Goal: Task Accomplishment & Management: Manage account settings

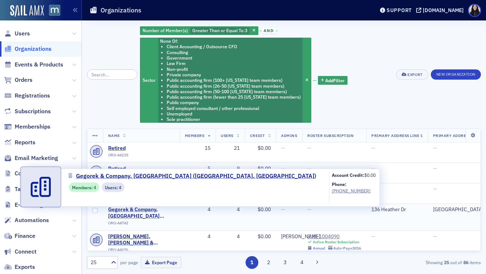
click at [132, 213] on span "Gegorek & Company, PA (Queenstown, MD)" at bounding box center [141, 212] width 66 height 13
select select "US"
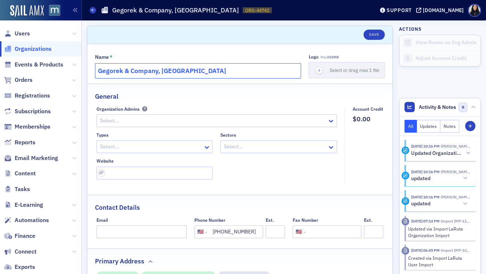
click at [143, 71] on input "Gegorek & Company, PA" at bounding box center [198, 70] width 206 height 15
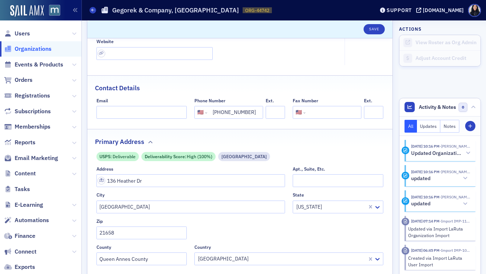
scroll to position [134, 0]
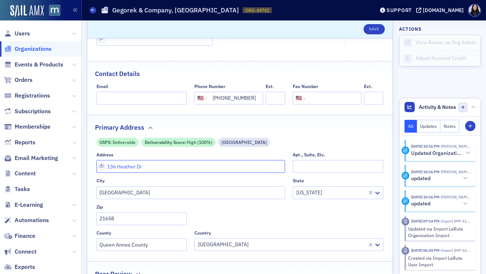
click at [153, 168] on input "136 Heather Dr" at bounding box center [190, 166] width 189 height 13
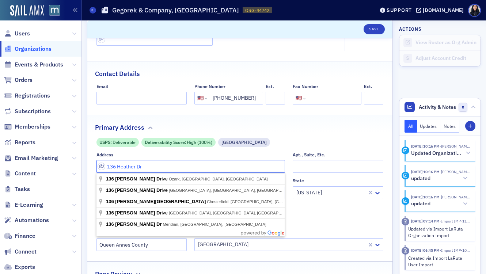
paste input "136 Heather Dr, Queenstown, MD 21658"
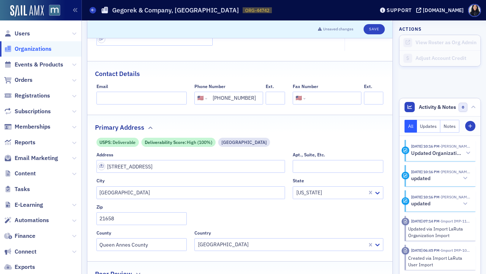
type input "136 Heather Dr"
type input "Queen Anne's County"
click at [321, 133] on fieldset "Primary Address USPS : Deliverable Deliverability Score : High (100%) Residenti…" at bounding box center [239, 185] width 305 height 141
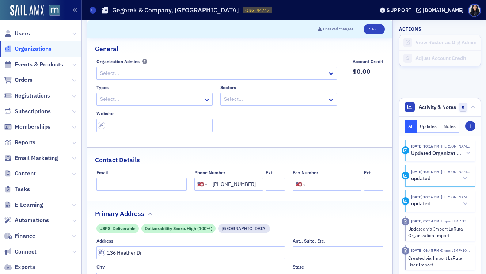
scroll to position [26, 0]
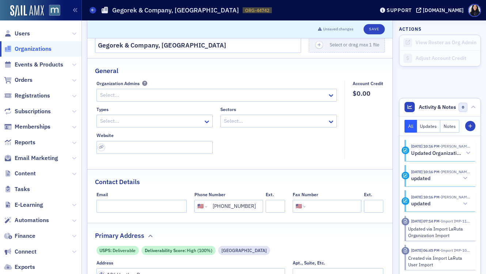
click at [314, 202] on input "tel" at bounding box center [333, 206] width 52 height 13
click at [327, 124] on icon at bounding box center [330, 121] width 7 height 7
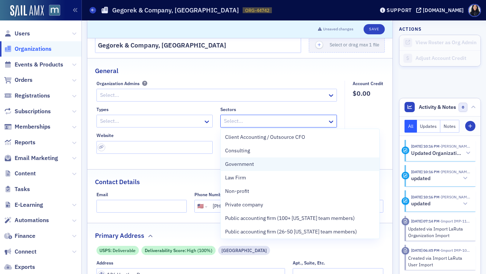
scroll to position [83, 0]
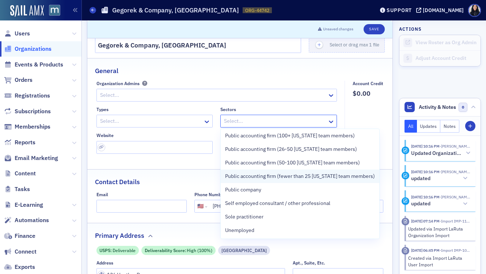
click at [286, 177] on span "Public accounting firm (fewer than 25 [US_STATE] team members)" at bounding box center [300, 176] width 150 height 8
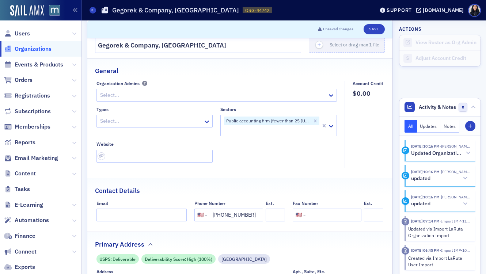
click at [361, 119] on fieldset "Account Credit $0.00" at bounding box center [365, 124] width 43 height 87
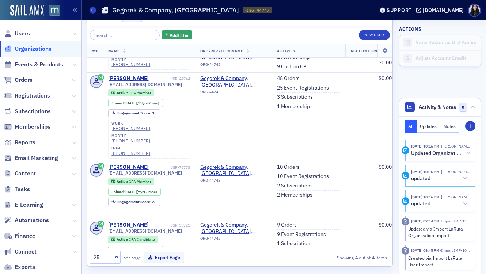
scroll to position [72, 0]
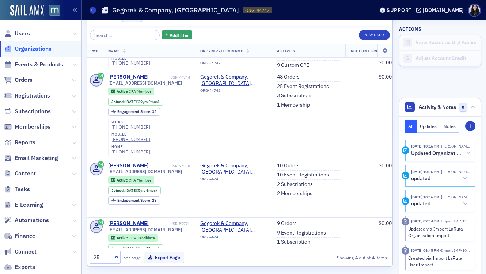
click at [123, 12] on h1 "Gegorek & Company, PA" at bounding box center [175, 10] width 127 height 9
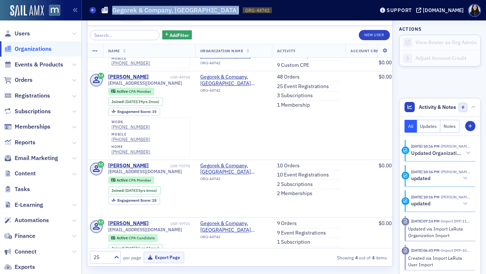
click at [123, 12] on h1 "Gegorek & Company, PA" at bounding box center [175, 10] width 127 height 9
copy h1 "Gegorek & Company, PA"
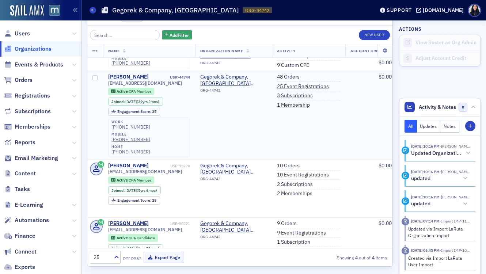
click at [300, 105] on td "48 Orders 25 Event Registrations 3 Subscriptions 1 Membership" at bounding box center [309, 115] width 74 height 89
click at [125, 80] on span "cgegorek@gegorekcpas.com" at bounding box center [145, 82] width 74 height 5
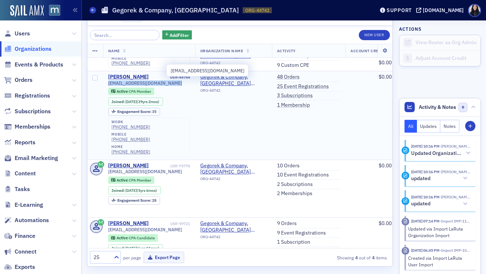
click at [125, 80] on span "cgegorek@gegorekcpas.com" at bounding box center [145, 82] width 74 height 5
copy div "cgegorek@gegorekcpas.com"
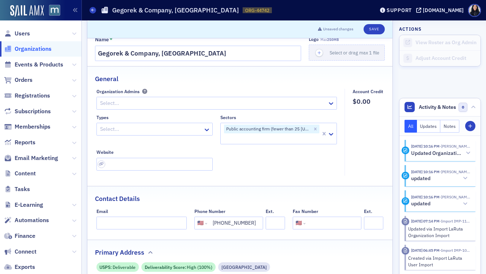
scroll to position [0, 0]
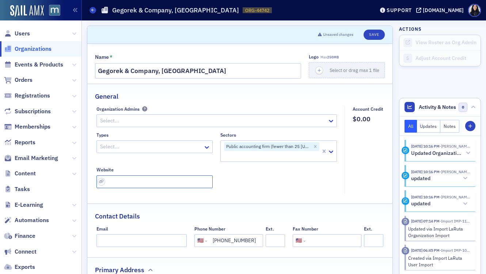
click at [111, 184] on input "url" at bounding box center [154, 181] width 117 height 13
paste input "https://nytha.com/organization/staff/craig-gegorek/"
type input "https://nytha.com/organization/staff/craig-gegorek/"
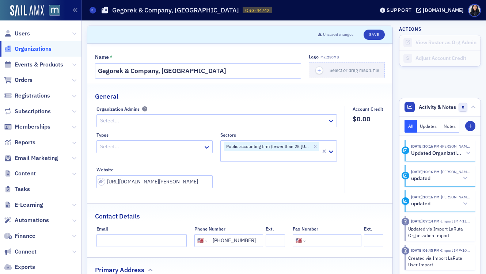
click at [249, 192] on fieldset "Organization Admins Select... Types Select... Sectors Public accounting firm (f…" at bounding box center [218, 149] width 244 height 87
click at [183, 147] on div at bounding box center [150, 146] width 103 height 9
type input "accoun"
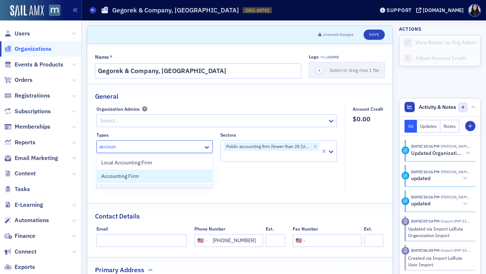
click at [178, 185] on div "Local Accounting Firm Accounting Firm" at bounding box center [154, 169] width 117 height 31
click at [178, 179] on div "Accounting Firm" at bounding box center [154, 176] width 107 height 8
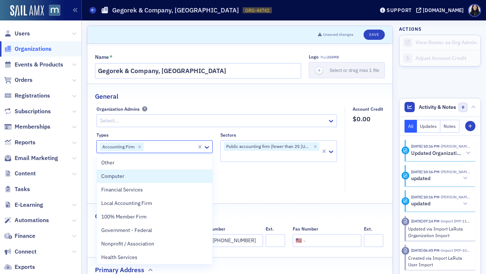
click at [245, 183] on div "Types option Accounting Firm, selected. Computer, 2 of 35. 35 results available…" at bounding box center [216, 160] width 241 height 56
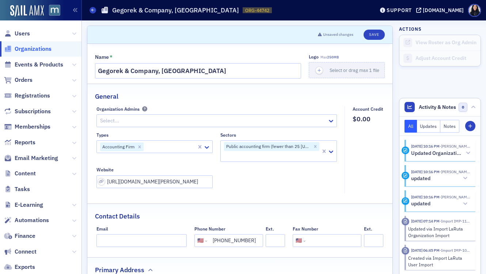
click at [258, 153] on div at bounding box center [271, 156] width 97 height 9
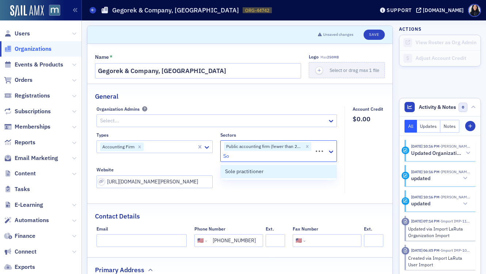
type input "S"
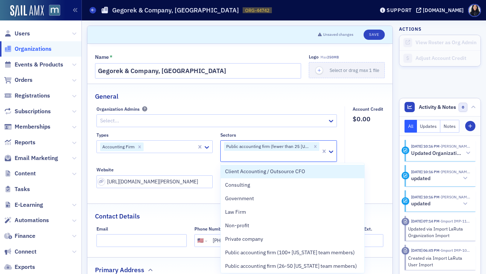
click at [376, 149] on fieldset "Account Credit $0.00" at bounding box center [365, 149] width 43 height 87
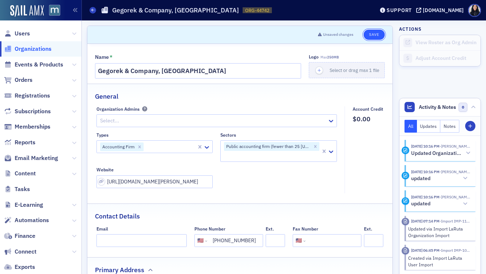
click at [376, 34] on button "Save" at bounding box center [373, 35] width 21 height 10
select select "US"
click at [375, 33] on button "Save" at bounding box center [373, 35] width 21 height 10
select select "US"
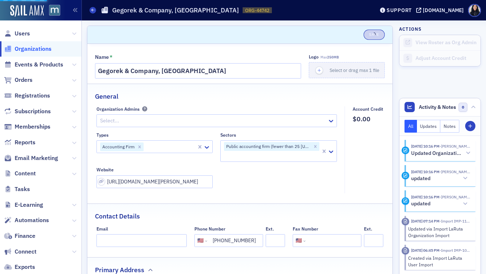
select select "US"
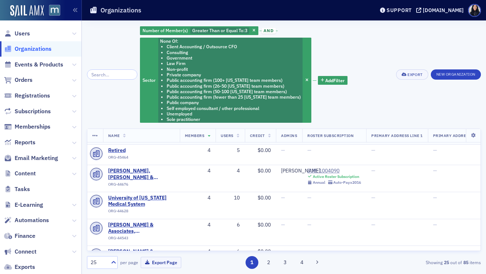
scroll to position [48, 0]
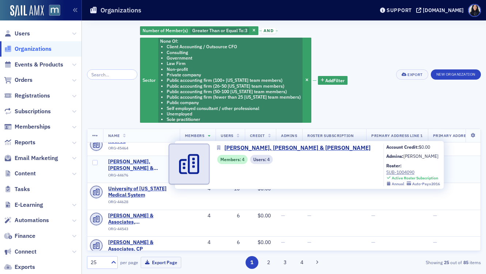
click at [133, 161] on span "Quinn, Moutsos & Wiedorfer" at bounding box center [141, 165] width 66 height 13
select select "US"
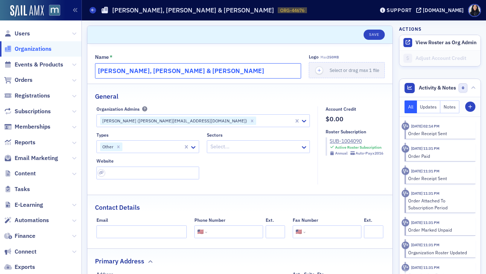
drag, startPoint x: 153, startPoint y: 71, endPoint x: 182, endPoint y: 68, distance: 29.1
click at [182, 68] on input "Quinn, Moutsos & Wiedorfer" at bounding box center [198, 70] width 206 height 15
click at [139, 71] on input "Quinn, Moutsos & Wiedorfer" at bounding box center [198, 70] width 206 height 15
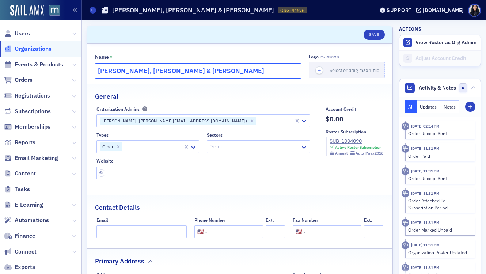
click at [139, 71] on input "Quinn, Moutsos & Wiedorfer" at bounding box center [198, 70] width 206 height 15
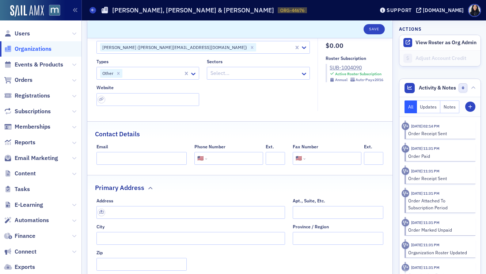
scroll to position [86, 0]
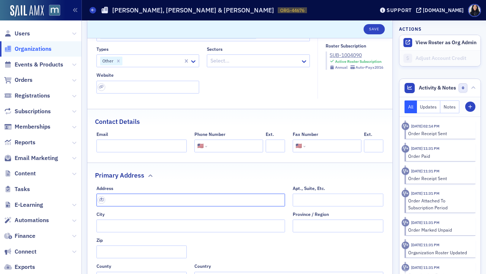
click at [141, 200] on input "text" at bounding box center [190, 200] width 189 height 13
paste input "5010 Dorsey Hall Dr #202, Ellicott City, MD 21042"
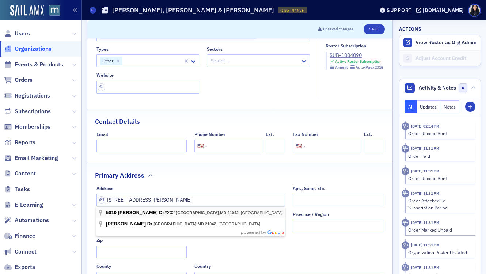
type input "5010 Dorsey Hall Dr #202"
type input "Ellicott City"
type input "21042"
type input "Howard County"
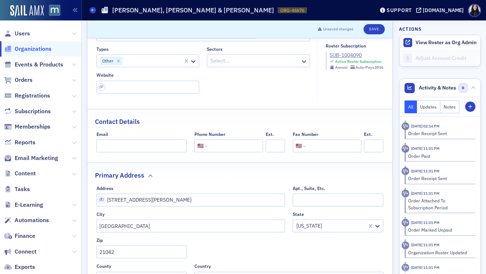
click at [213, 185] on fieldset "Primary Address Address 5010 Dorsey Hall Dr #202 Apt., Suite, Etc. City Ellicot…" at bounding box center [239, 226] width 305 height 127
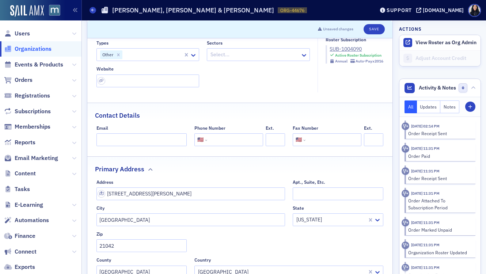
scroll to position [93, 0]
click at [231, 141] on input "tel" at bounding box center [235, 139] width 52 height 13
paste input "(443) 430-2770"
type input "(443) 430-2770"
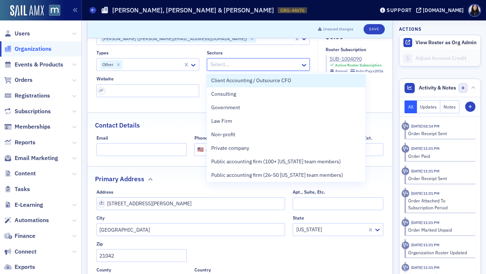
click at [245, 65] on div at bounding box center [255, 64] width 90 height 9
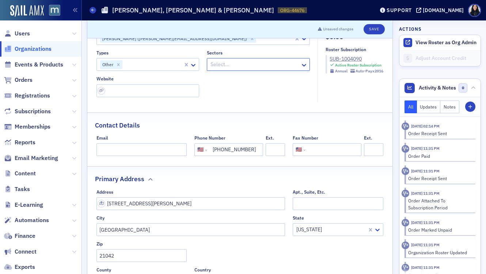
click at [144, 65] on div at bounding box center [153, 64] width 60 height 9
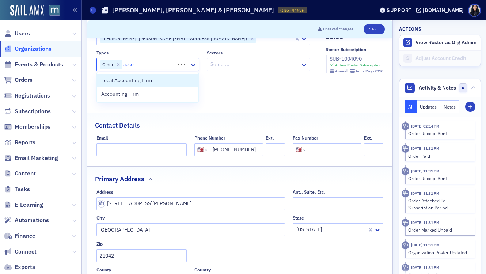
type input "accou"
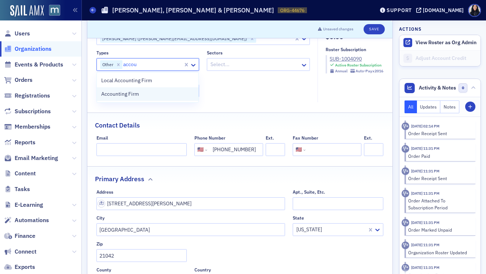
click at [142, 97] on div "Accounting Firm" at bounding box center [147, 94] width 93 height 8
click at [223, 62] on div at bounding box center [255, 64] width 90 height 9
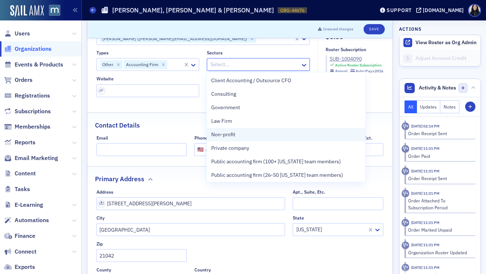
scroll to position [83, 0]
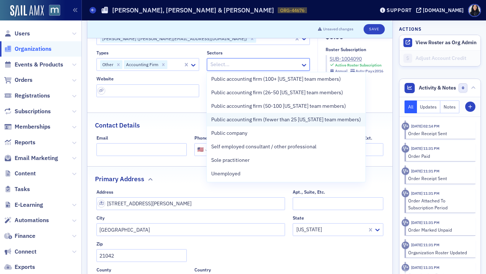
click at [254, 121] on span "Public accounting firm (fewer than 25 [US_STATE] team members)" at bounding box center [286, 120] width 150 height 8
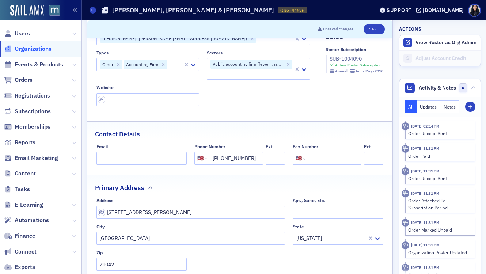
click at [176, 81] on div "Types Other Accounting Firm Sectors Public accounting firm (fewer than 25 Maryl…" at bounding box center [203, 78] width 214 height 56
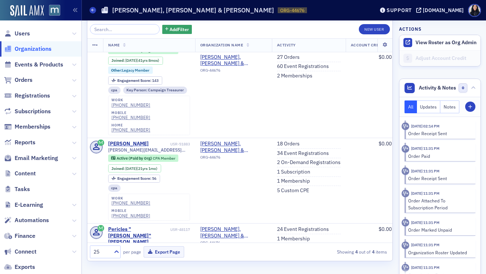
scroll to position [49, 0]
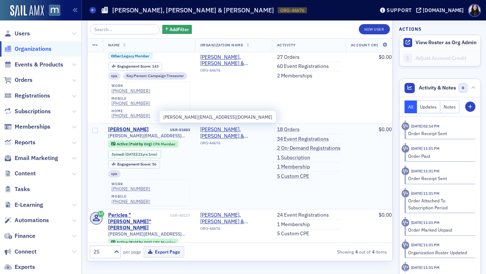
click at [144, 133] on span "john@qmwcpas.com" at bounding box center [149, 135] width 82 height 5
copy div "john@qmwcpas.com"
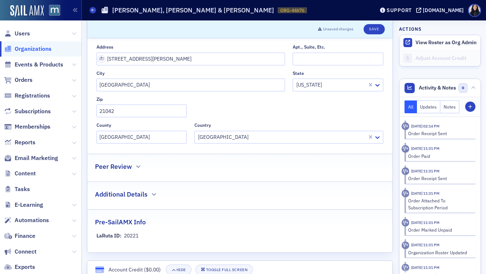
scroll to position [214, 0]
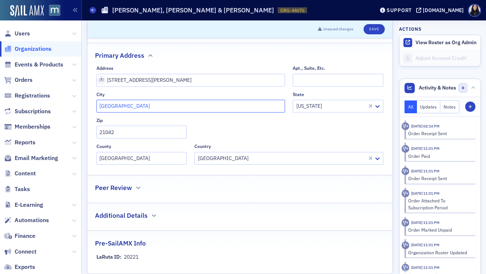
click at [164, 110] on input "Ellicott City" at bounding box center [190, 106] width 189 height 13
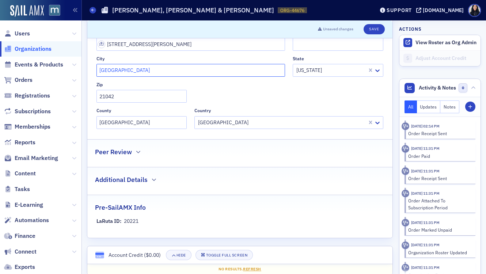
scroll to position [0, 0]
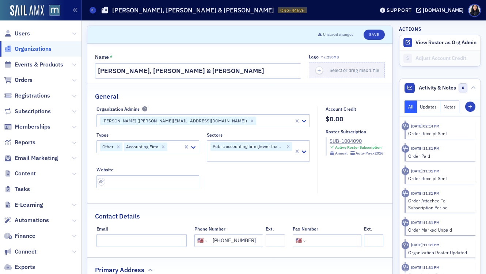
click at [342, 142] on div "SUB-1004090" at bounding box center [356, 141] width 54 height 8
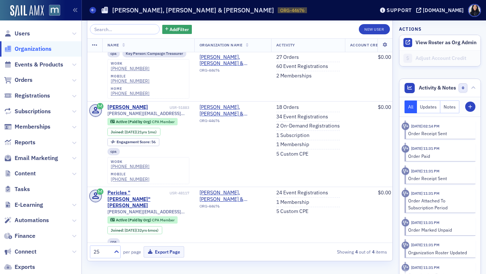
scroll to position [96, 1]
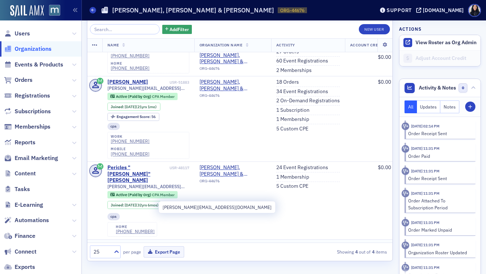
click at [133, 248] on span "mary@qmwcpas.com" at bounding box center [148, 250] width 82 height 5
copy div "mary@qmwcpas.com"
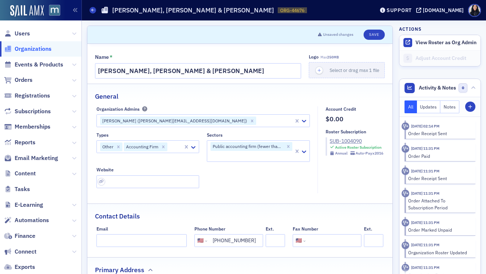
scroll to position [3, 0]
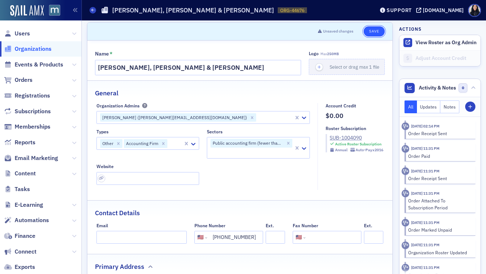
click at [370, 31] on button "Save" at bounding box center [373, 31] width 21 height 10
select select "US"
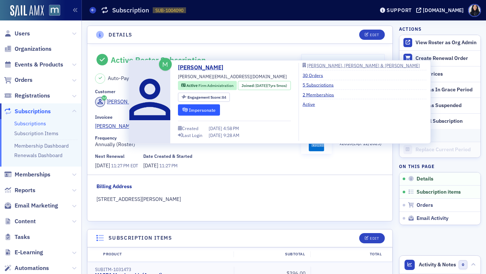
click at [202, 110] on button "Impersonate" at bounding box center [199, 109] width 42 height 11
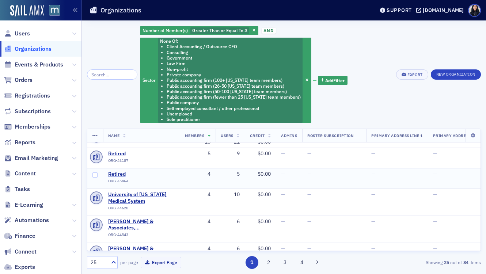
scroll to position [17, 0]
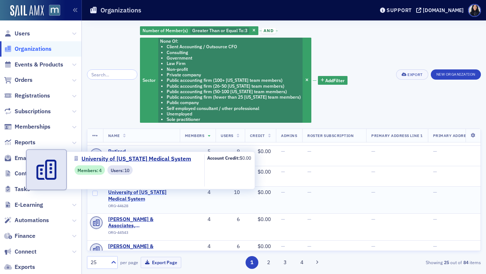
click at [143, 192] on span "University of [US_STATE] Medical System" at bounding box center [141, 195] width 66 height 13
select select "US"
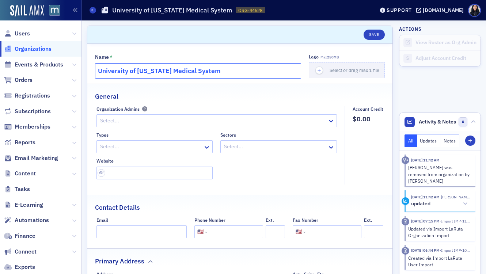
click at [181, 74] on input "University of Maryland Medical System" at bounding box center [198, 70] width 206 height 15
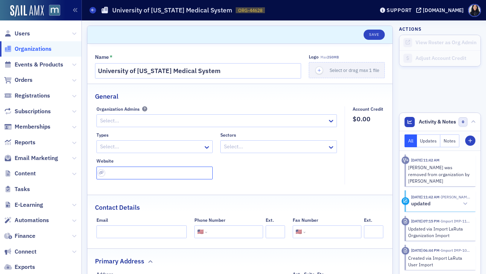
click at [118, 171] on input "url" at bounding box center [154, 173] width 117 height 13
paste input "https://www.umms.org/"
type input "https://www.umms.org/"
click at [118, 148] on div at bounding box center [150, 146] width 103 height 9
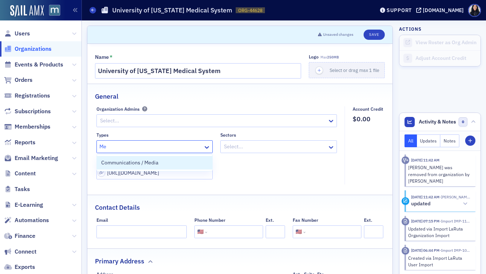
type input "M"
type input "Health"
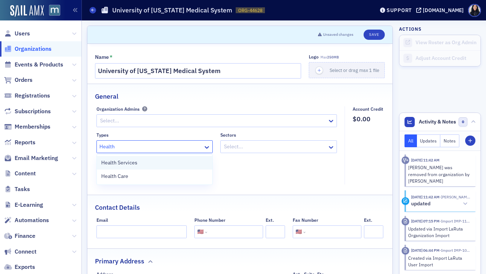
click at [127, 162] on span "Health Services" at bounding box center [119, 163] width 36 height 8
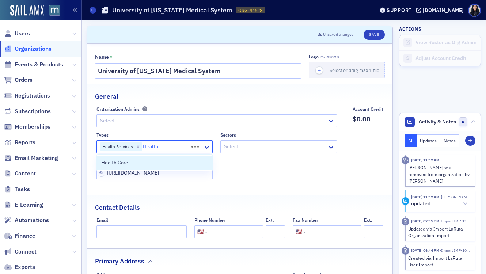
type input "Health"
click at [146, 164] on div "Health Care" at bounding box center [154, 163] width 107 height 8
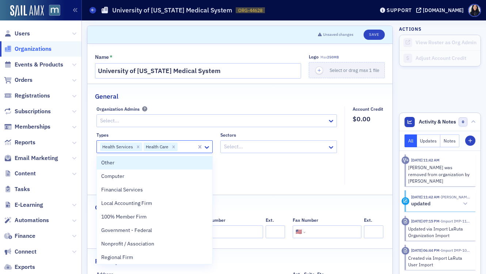
click at [263, 147] on div at bounding box center [274, 146] width 103 height 9
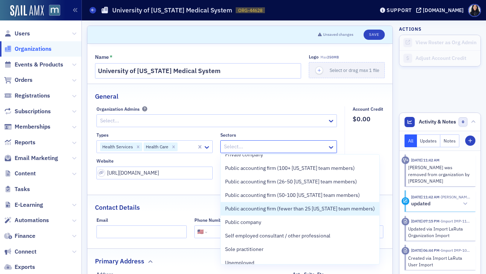
scroll to position [83, 0]
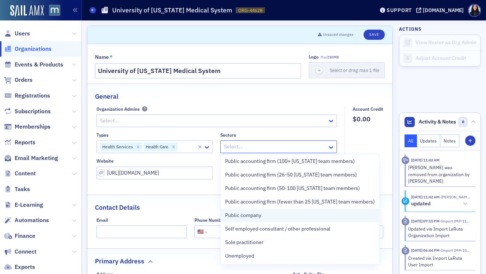
click at [264, 218] on div "Public company" at bounding box center [300, 216] width 150 height 8
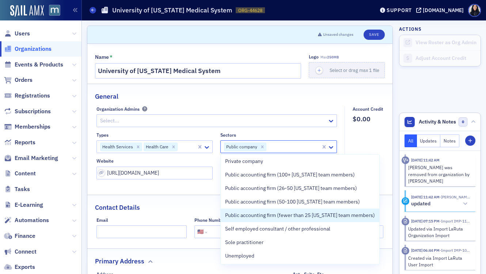
scroll to position [69, 0]
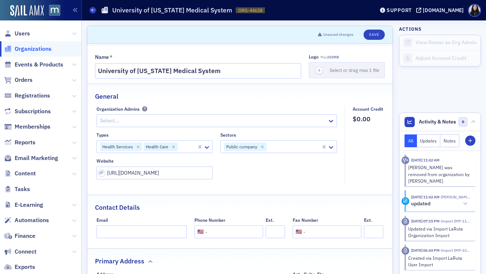
click at [270, 93] on div "General" at bounding box center [240, 92] width 290 height 17
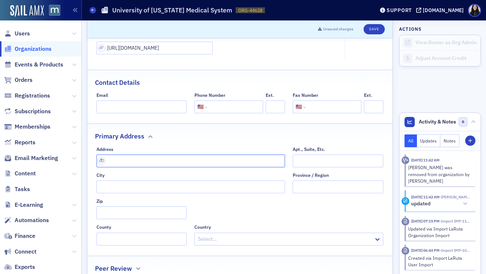
click at [144, 165] on input "text" at bounding box center [190, 161] width 189 height 13
paste input "250 W. Pratt Street, Baltimore, MD 21201"
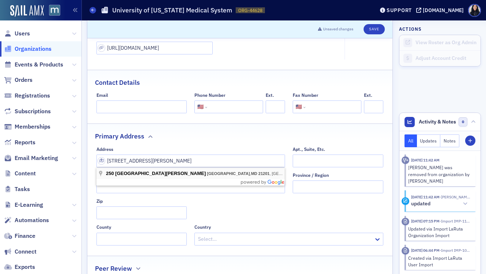
type input "250 W Pratt St"
type input "Baltimore"
type input "21201-2423"
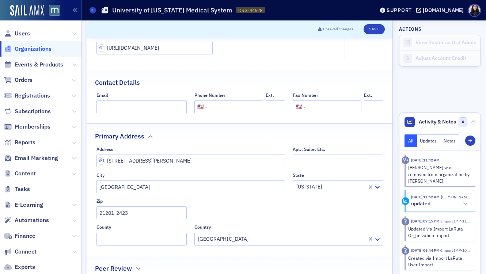
click at [224, 106] on input "tel" at bounding box center [235, 106] width 52 height 13
paste input "(410) 328-8667"
type input "(410) 328-8667"
click at [265, 81] on div "Contact Details" at bounding box center [240, 78] width 290 height 17
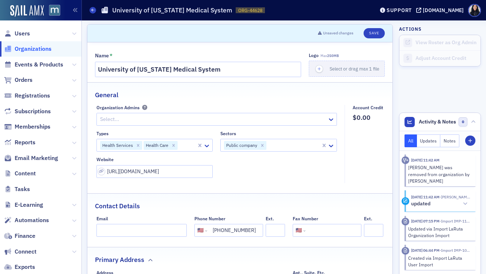
scroll to position [0, 0]
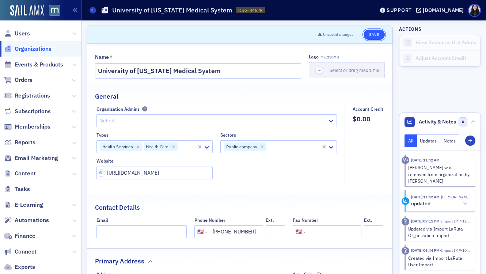
click at [376, 34] on button "Save" at bounding box center [373, 35] width 21 height 10
select select "US"
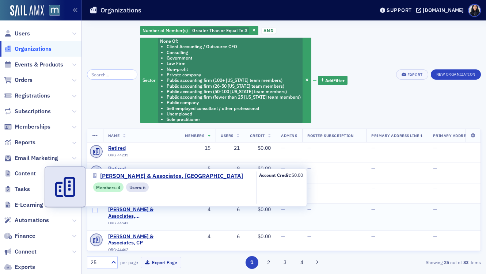
click at [146, 209] on span "[PERSON_NAME] & Associates, [GEOGRAPHIC_DATA]" at bounding box center [141, 212] width 66 height 13
select select "US"
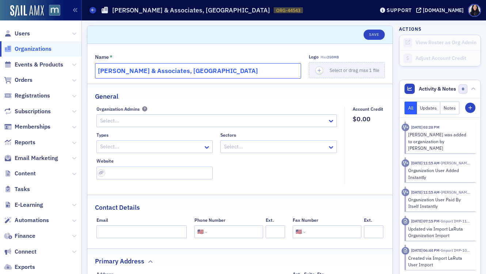
click at [154, 73] on input "[PERSON_NAME] & Associates, [GEOGRAPHIC_DATA]" at bounding box center [198, 70] width 206 height 15
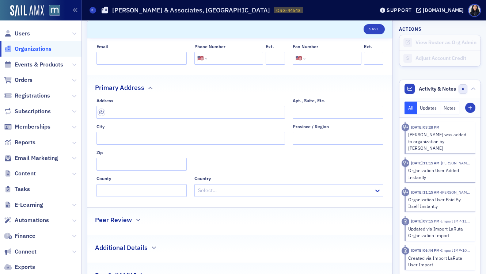
scroll to position [179, 0]
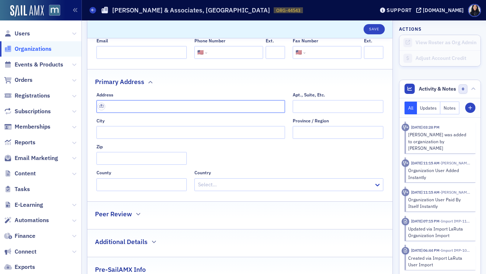
click at [144, 108] on input "text" at bounding box center [190, 106] width 189 height 13
paste input "[STREET_ADDRESS][PERSON_NAME]"
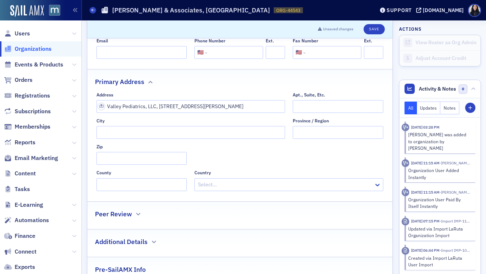
type input "[STREET_ADDRESS]"
type input "[PERSON_NAME] [PERSON_NAME]"
type input "21117-4200"
type input "[GEOGRAPHIC_DATA]"
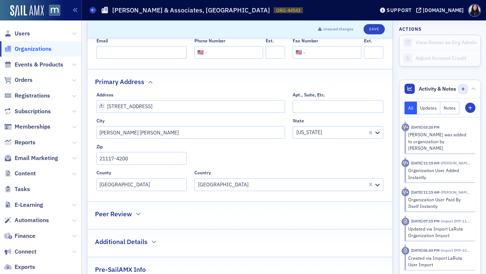
click at [231, 54] on input "tel" at bounding box center [235, 52] width 52 height 13
paste input "[PHONE_NUMBER]"
type input "[PHONE_NUMBER]"
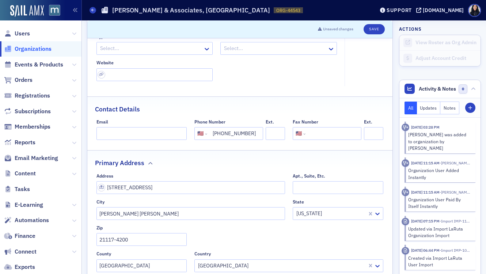
scroll to position [65, 0]
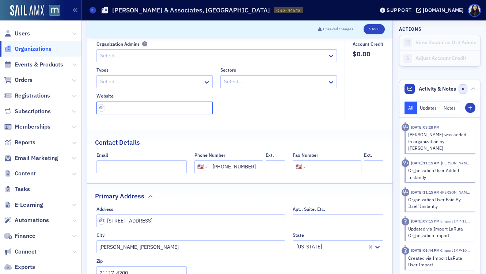
click at [121, 110] on input "url" at bounding box center [154, 108] width 117 height 13
paste input "[URL][DOMAIN_NAME]"
type input "[URL][DOMAIN_NAME]"
click at [122, 83] on div at bounding box center [150, 81] width 103 height 9
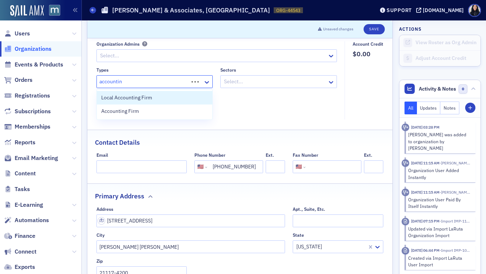
type input "accounting"
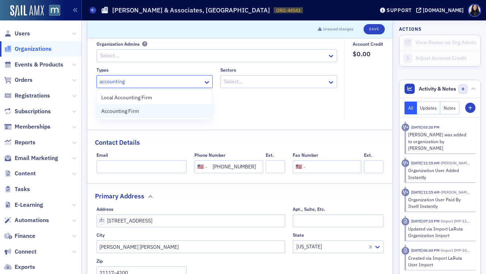
click at [128, 112] on span "Accounting Firm" at bounding box center [120, 111] width 38 height 8
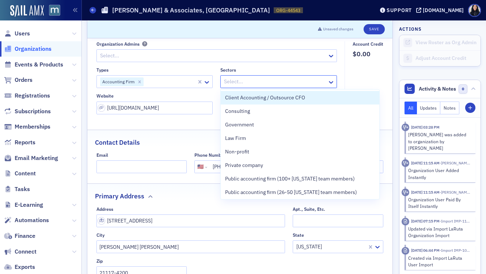
click at [259, 80] on div at bounding box center [274, 81] width 103 height 9
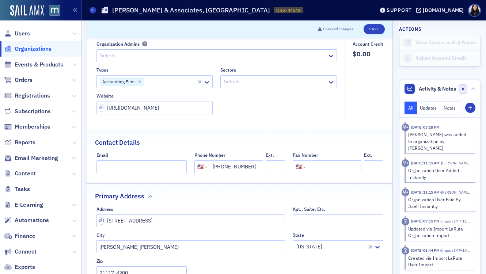
click at [359, 75] on fieldset "Account Credit $0.00" at bounding box center [365, 80] width 43 height 78
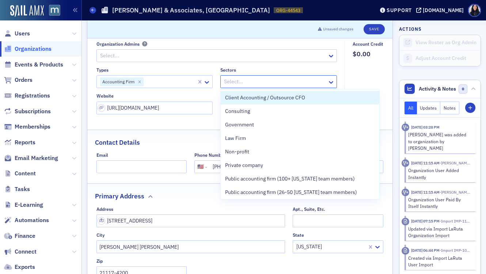
click at [292, 81] on div at bounding box center [274, 81] width 103 height 9
click at [370, 66] on fieldset "Account Credit $0.00" at bounding box center [365, 80] width 43 height 78
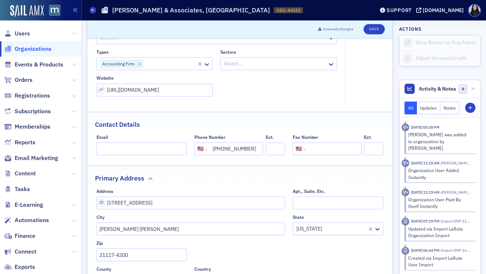
scroll to position [83, 0]
click at [245, 65] on div at bounding box center [274, 63] width 103 height 9
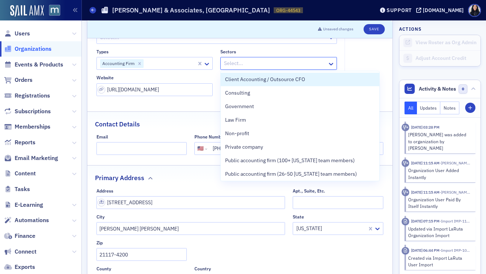
paste input "[PHONE_NUMBER]"
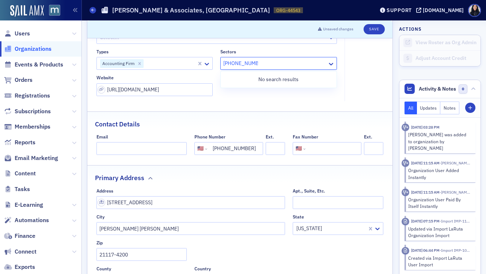
type input "[PHONE_NUMBER]"
click at [357, 87] on fieldset "Account Credit $0.00" at bounding box center [365, 62] width 43 height 78
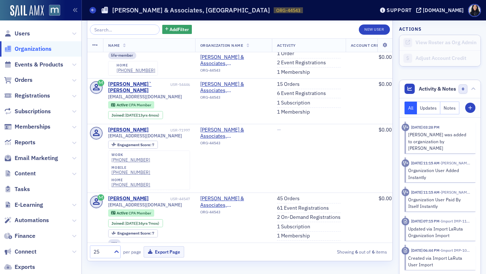
scroll to position [0, 0]
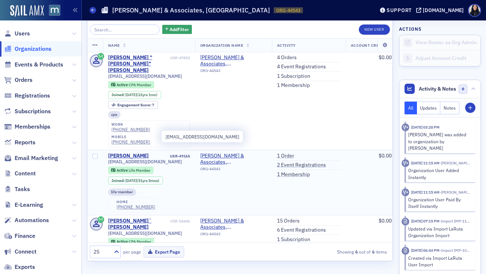
click at [139, 159] on span "[EMAIL_ADDRESS][DOMAIN_NAME]" at bounding box center [145, 161] width 74 height 5
copy div "[EMAIL_ADDRESS][DOMAIN_NAME]"
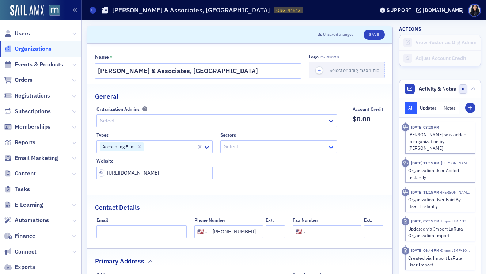
click at [335, 148] on div at bounding box center [331, 147] width 9 height 8
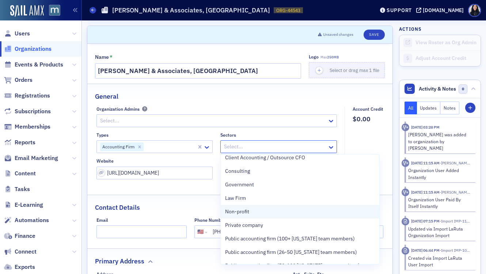
scroll to position [7, 0]
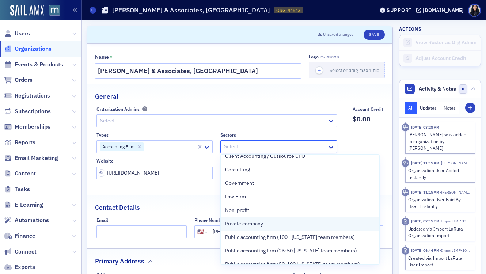
click at [300, 221] on div "Private company" at bounding box center [300, 224] width 150 height 8
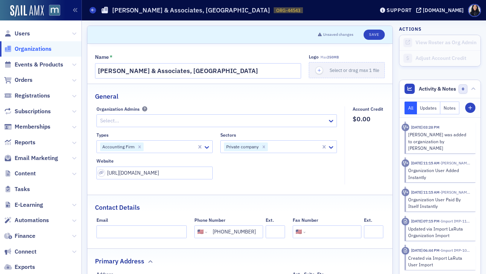
click at [300, 88] on div "General" at bounding box center [240, 92] width 290 height 17
click at [374, 35] on button "Save" at bounding box center [373, 35] width 21 height 10
select select "US"
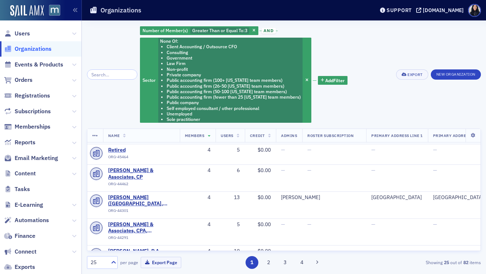
scroll to position [39, 0]
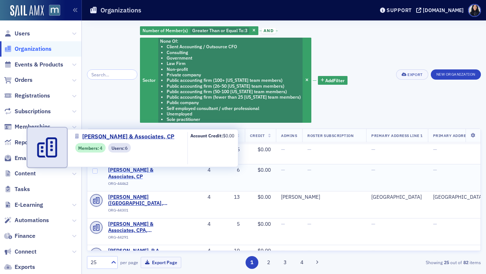
click at [133, 171] on span "[PERSON_NAME] & Associates, CP" at bounding box center [141, 173] width 66 height 13
select select "US"
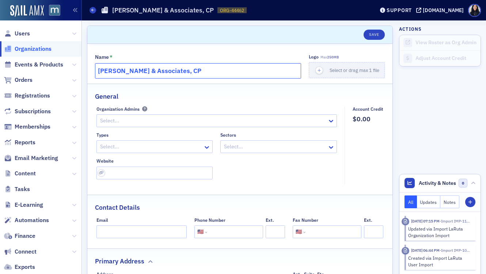
click at [146, 69] on input "[PERSON_NAME] & Associates, CP" at bounding box center [198, 70] width 206 height 15
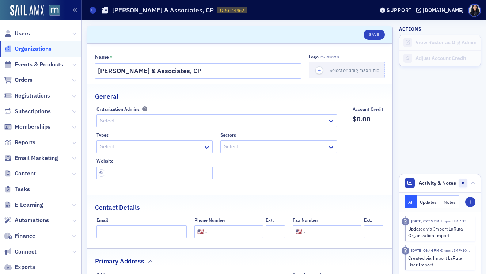
click at [162, 93] on div "General" at bounding box center [240, 92] width 290 height 17
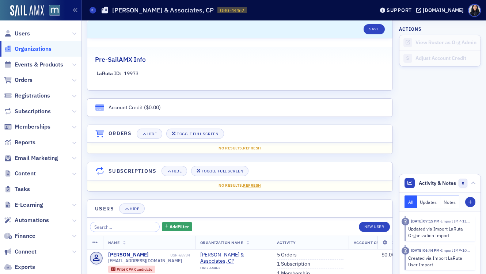
scroll to position [300, 0]
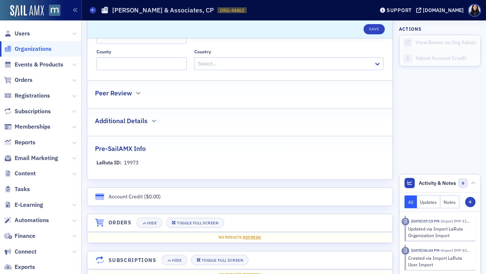
click at [126, 12] on h1 "[PERSON_NAME] & Associates, CP" at bounding box center [163, 10] width 102 height 9
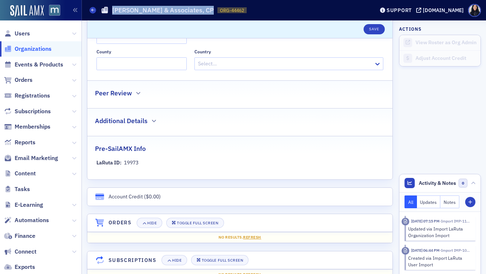
click at [126, 12] on h1 "[PERSON_NAME] & Associates, CP" at bounding box center [163, 10] width 102 height 9
copy h1 "[PERSON_NAME] & Associates, CP"
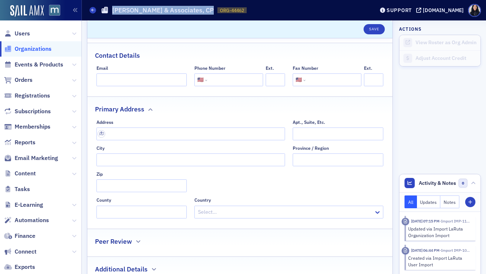
scroll to position [107, 0]
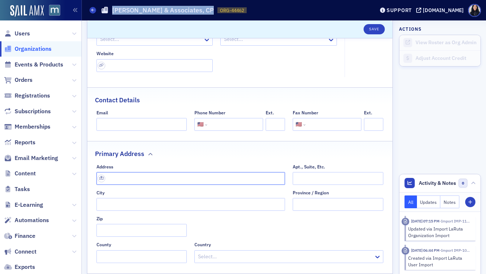
click at [130, 179] on input "text" at bounding box center [190, 178] width 189 height 13
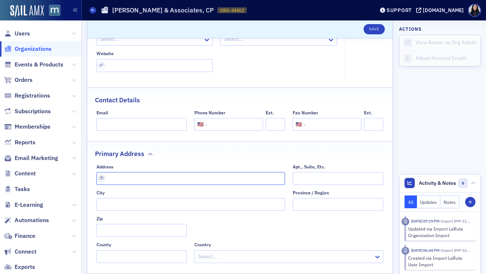
paste input "[STREET_ADDRESS]"
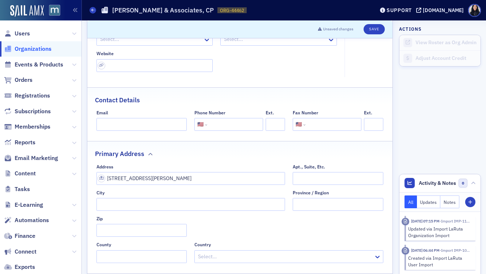
type input "[STREET_ADDRESS]"
type input "[PERSON_NAME]"
type input "21704-5198"
type input "[GEOGRAPHIC_DATA]"
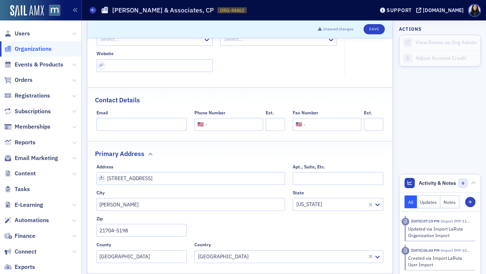
click at [217, 161] on fieldset "Primary Address Address [STREET_ADDRESS]. [GEOGRAPHIC_DATA] [US_STATE] Zip 2170…" at bounding box center [239, 204] width 305 height 127
click at [214, 126] on input "tel" at bounding box center [235, 124] width 52 height 13
paste input "[PHONE_NUMBER]"
type input "[PHONE_NUMBER]"
click at [247, 96] on div "Contact Details" at bounding box center [240, 96] width 290 height 17
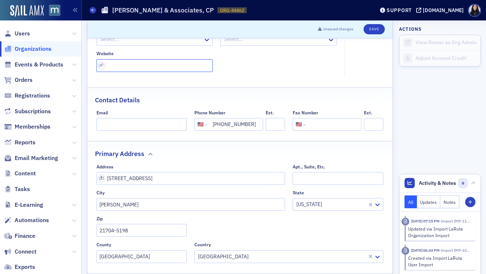
click at [122, 67] on input "url" at bounding box center [154, 65] width 117 height 13
paste input "[URL][DOMAIN_NAME]"
type input "[URL][DOMAIN_NAME]"
click at [255, 75] on fieldset "Organization Admins Select... Types Select... Sectors Select... Website [URL][D…" at bounding box center [218, 38] width 244 height 78
click at [251, 103] on div "Contact Details" at bounding box center [240, 96] width 290 height 17
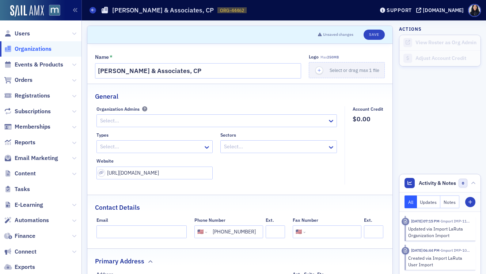
scroll to position [114, 0]
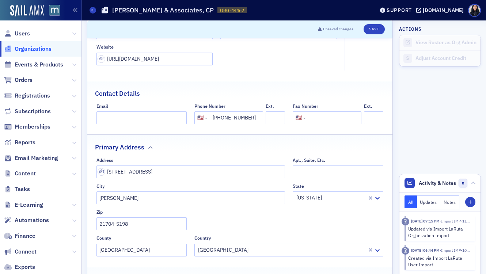
click at [331, 118] on input "tel" at bounding box center [333, 117] width 52 height 13
paste input "[PHONE_NUMBER]"
type input "[PHONE_NUMBER]"
click at [129, 119] on input "Email" at bounding box center [141, 117] width 91 height 13
paste input "[EMAIL_ADDRESS][DOMAIN_NAME]"
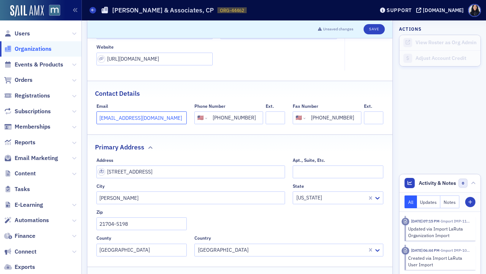
type input "[EMAIL_ADDRESS][DOMAIN_NAME]"
click at [165, 93] on div "Contact Details" at bounding box center [240, 89] width 290 height 17
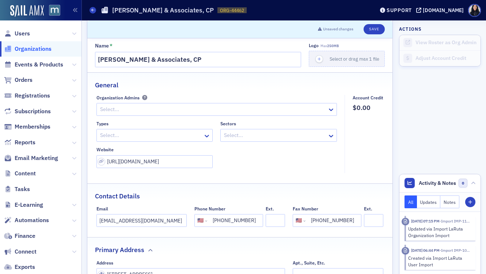
scroll to position [3, 0]
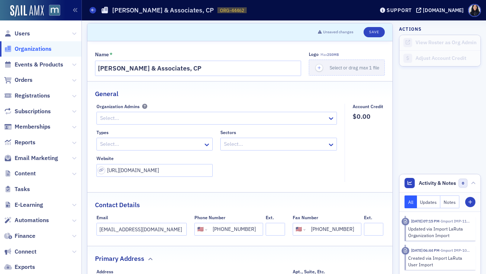
click at [137, 145] on div at bounding box center [150, 144] width 103 height 9
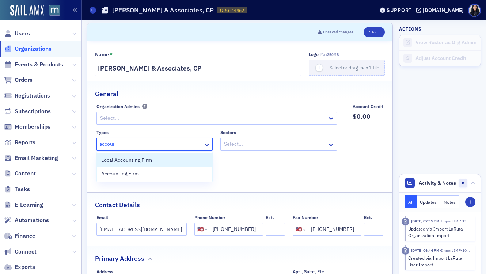
type input "account"
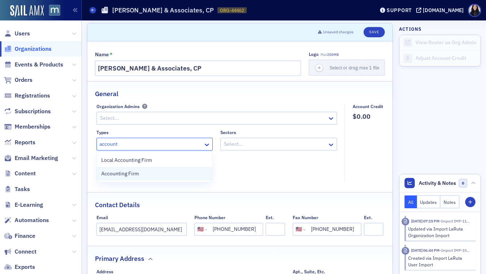
click at [135, 175] on span "Accounting Firm" at bounding box center [120, 174] width 38 height 8
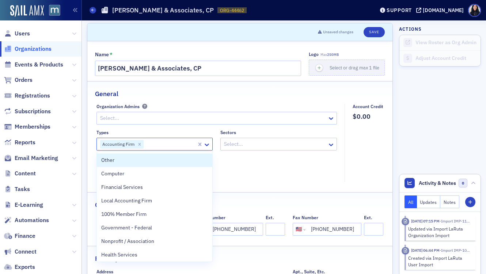
click at [266, 165] on div "Types option Accounting Firm, selected. Other, 1 of 35. 35 results available. U…" at bounding box center [216, 153] width 241 height 47
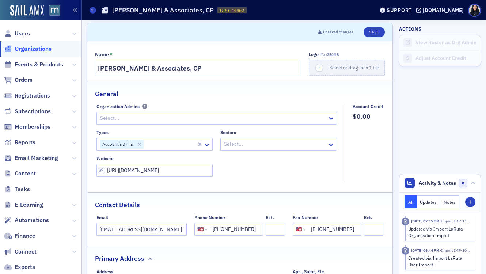
click at [258, 171] on div "Types Accounting Firm Sectors Select... Website [URL][DOMAIN_NAME]" at bounding box center [216, 153] width 241 height 47
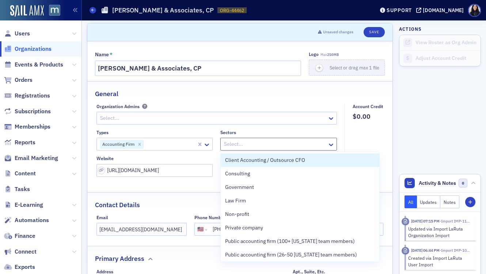
click at [249, 140] on div at bounding box center [274, 144] width 103 height 9
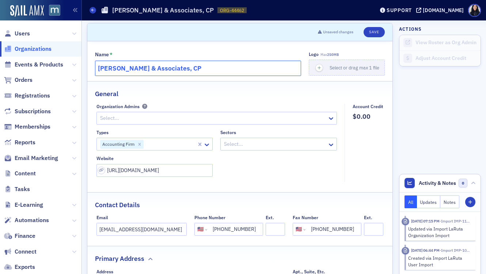
click at [263, 69] on input "[PERSON_NAME] & Associates, CP" at bounding box center [198, 68] width 206 height 15
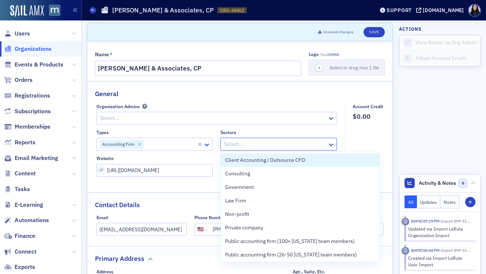
click at [278, 148] on div at bounding box center [274, 144] width 103 height 9
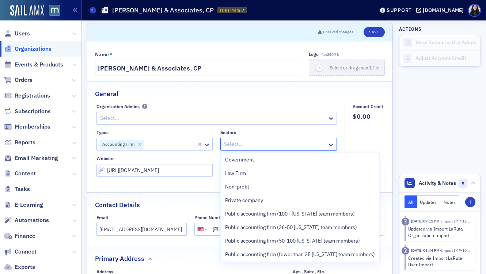
scroll to position [30, 0]
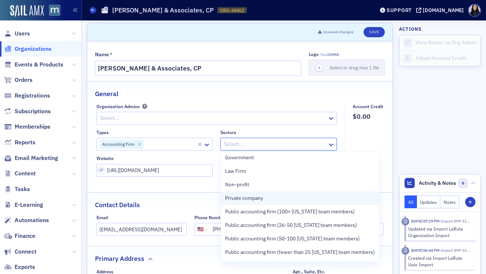
click at [277, 201] on div "Private company" at bounding box center [300, 198] width 150 height 8
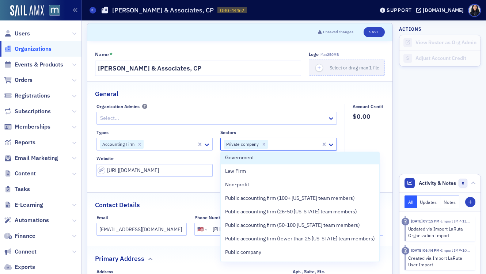
click at [378, 132] on fieldset "Account Credit $0.00" at bounding box center [365, 143] width 43 height 78
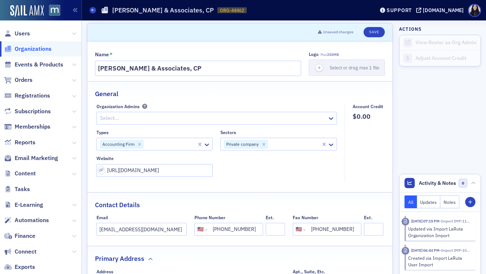
click at [347, 170] on fieldset "Account Credit $0.00" at bounding box center [365, 143] width 43 height 78
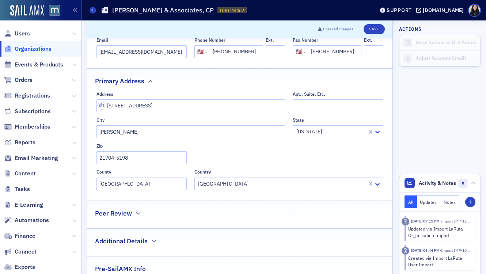
scroll to position [177, 0]
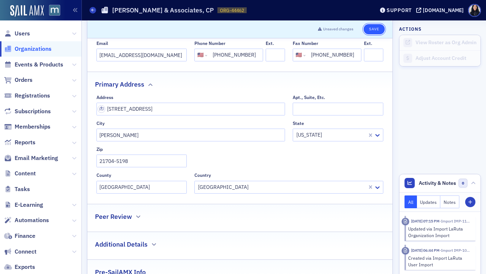
click at [372, 30] on button "Save" at bounding box center [373, 29] width 21 height 10
select select "US"
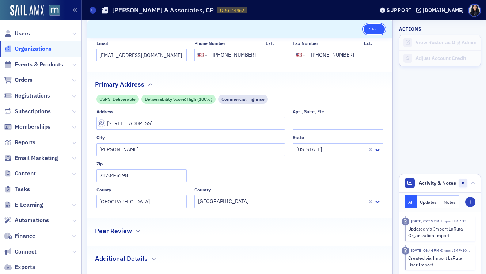
click at [372, 28] on button "Save" at bounding box center [373, 29] width 21 height 10
select select "US"
